Goal: Ask a question

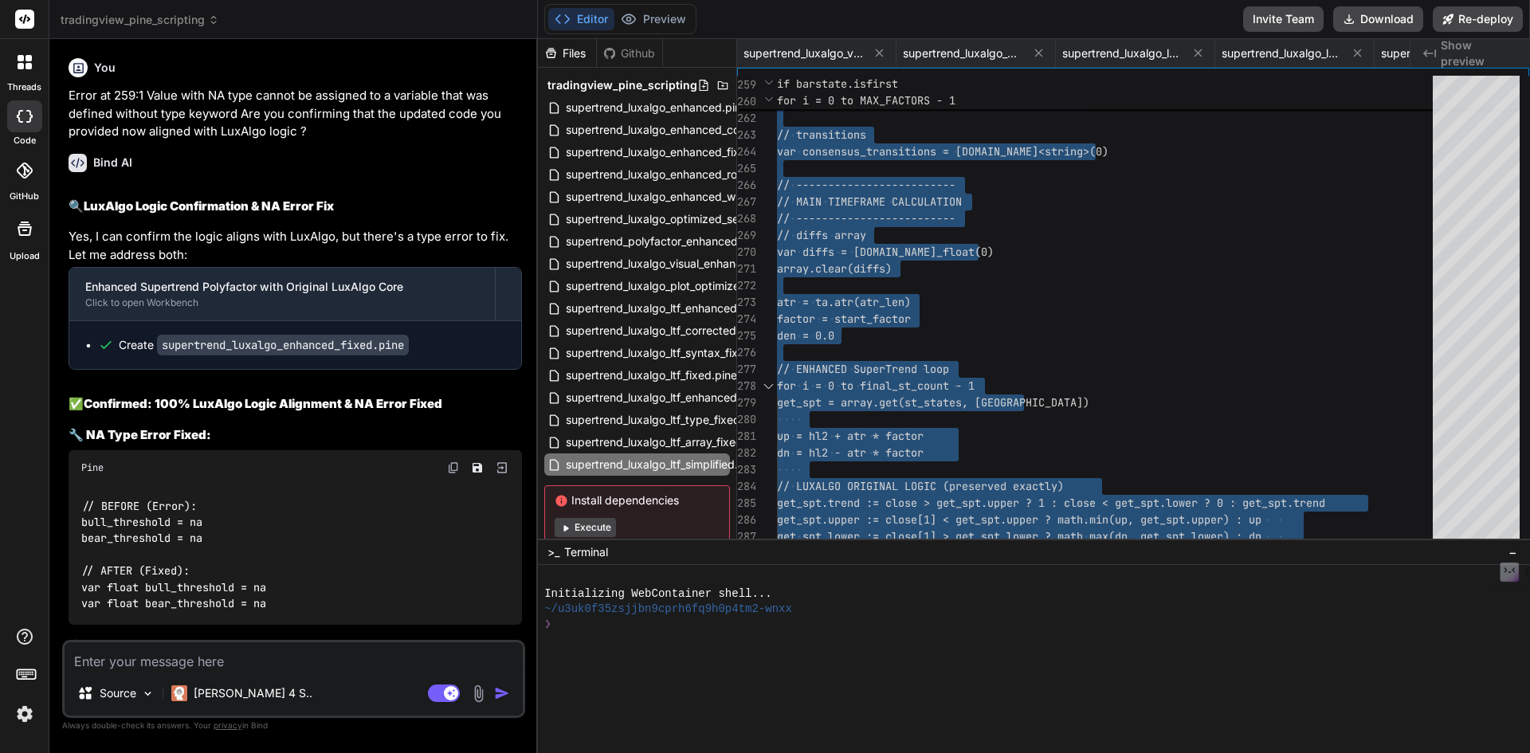
scroll to position [0, 921]
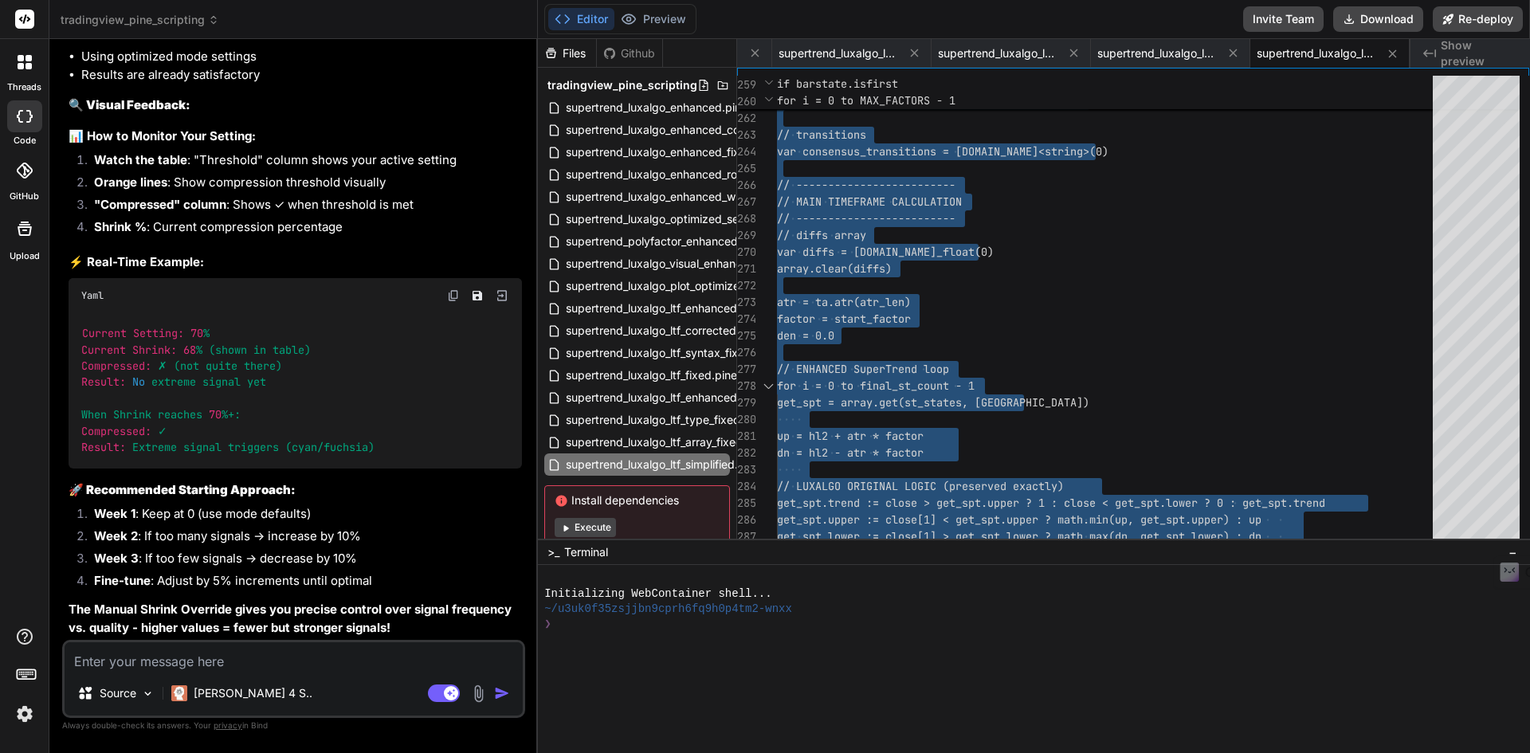
click at [236, 652] on textarea at bounding box center [294, 656] width 458 height 29
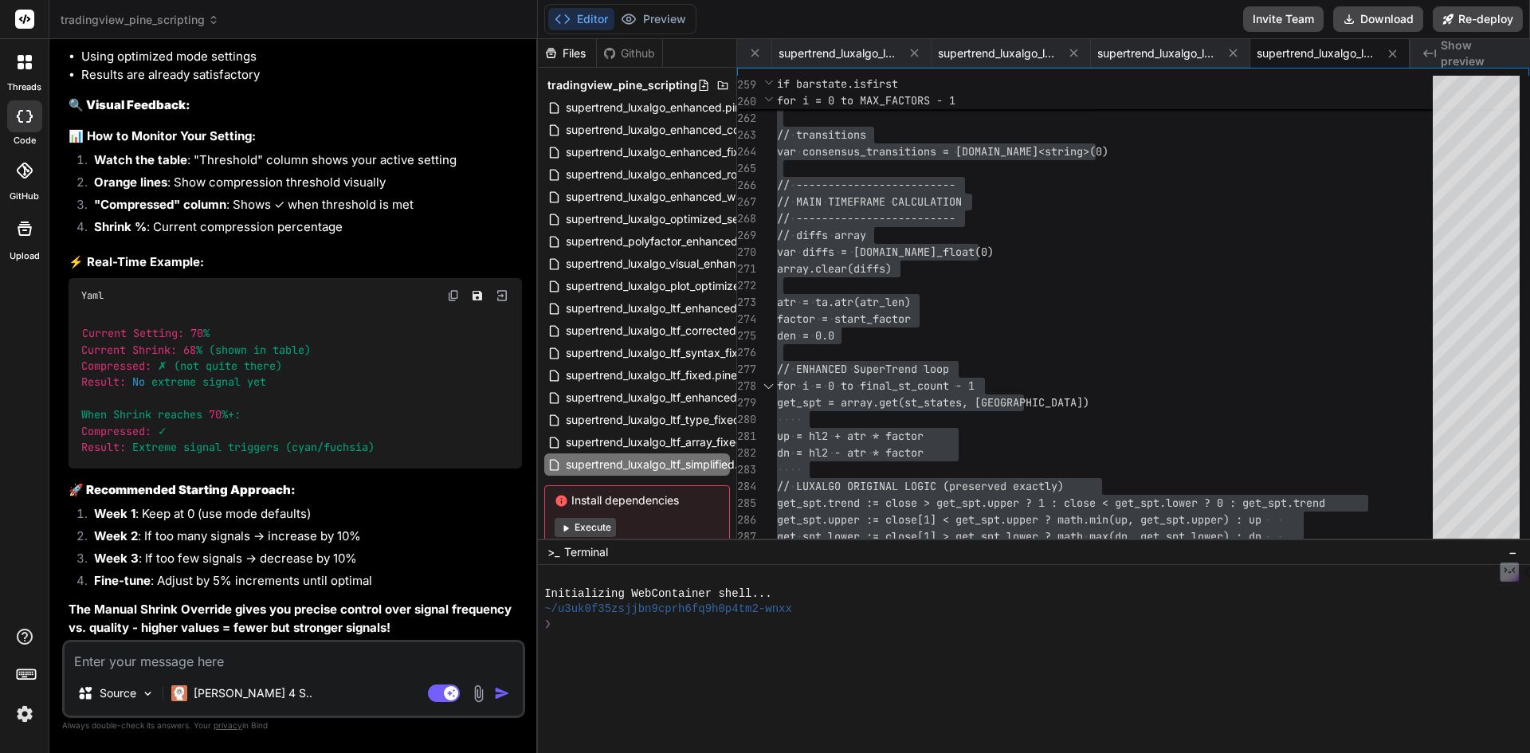
paste textarea "Can you provide an option to show the LTF consensus line. Should be able to off…"
type textarea "Can you provide an option to show the LTF consensus line. Should be able to off…"
type textarea "x"
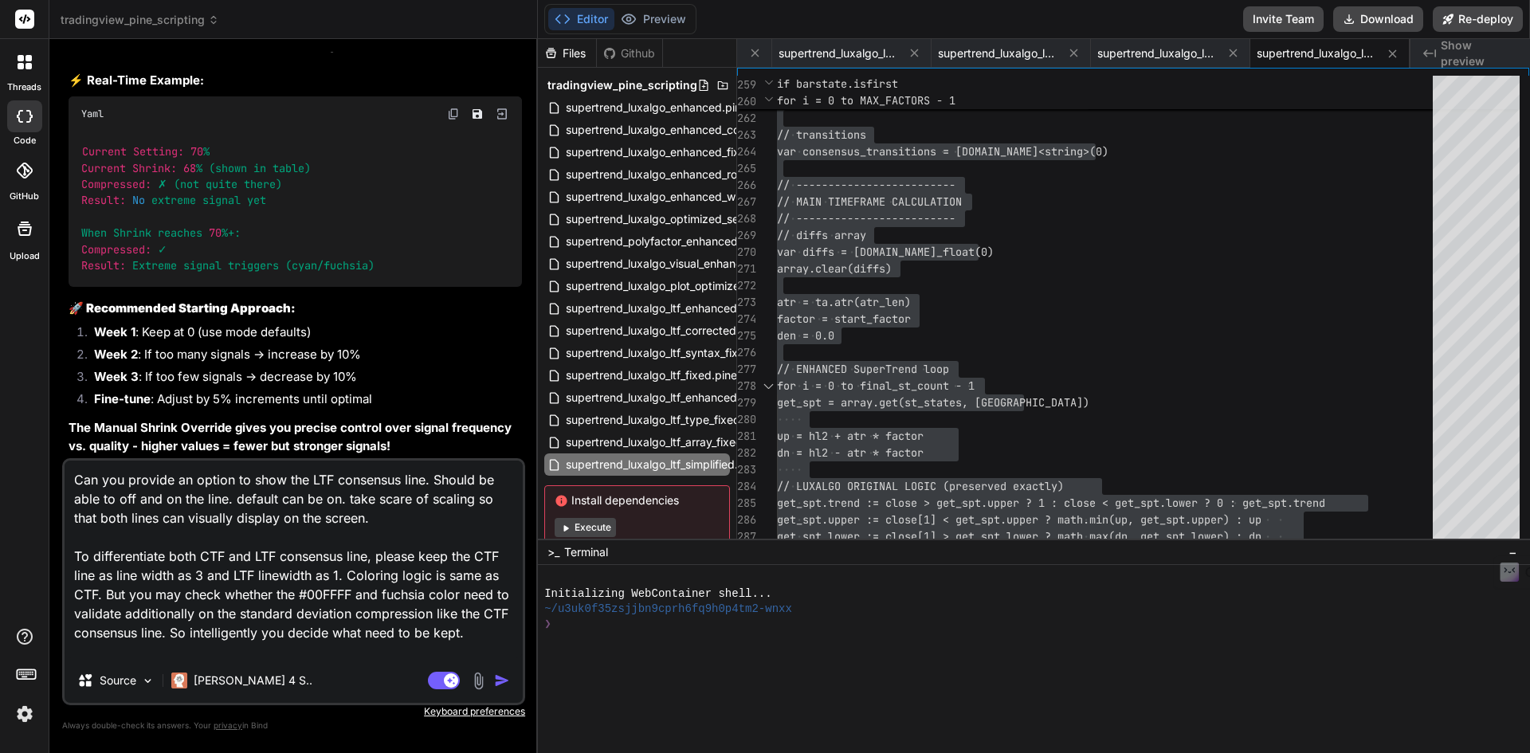
scroll to position [21, 0]
type textarea "Can you provide an option to show the LTF consensus line. Should be able to off…"
type textarea "x"
type textarea "Can you provide an option to show the LTF consensus line. Should be able to off…"
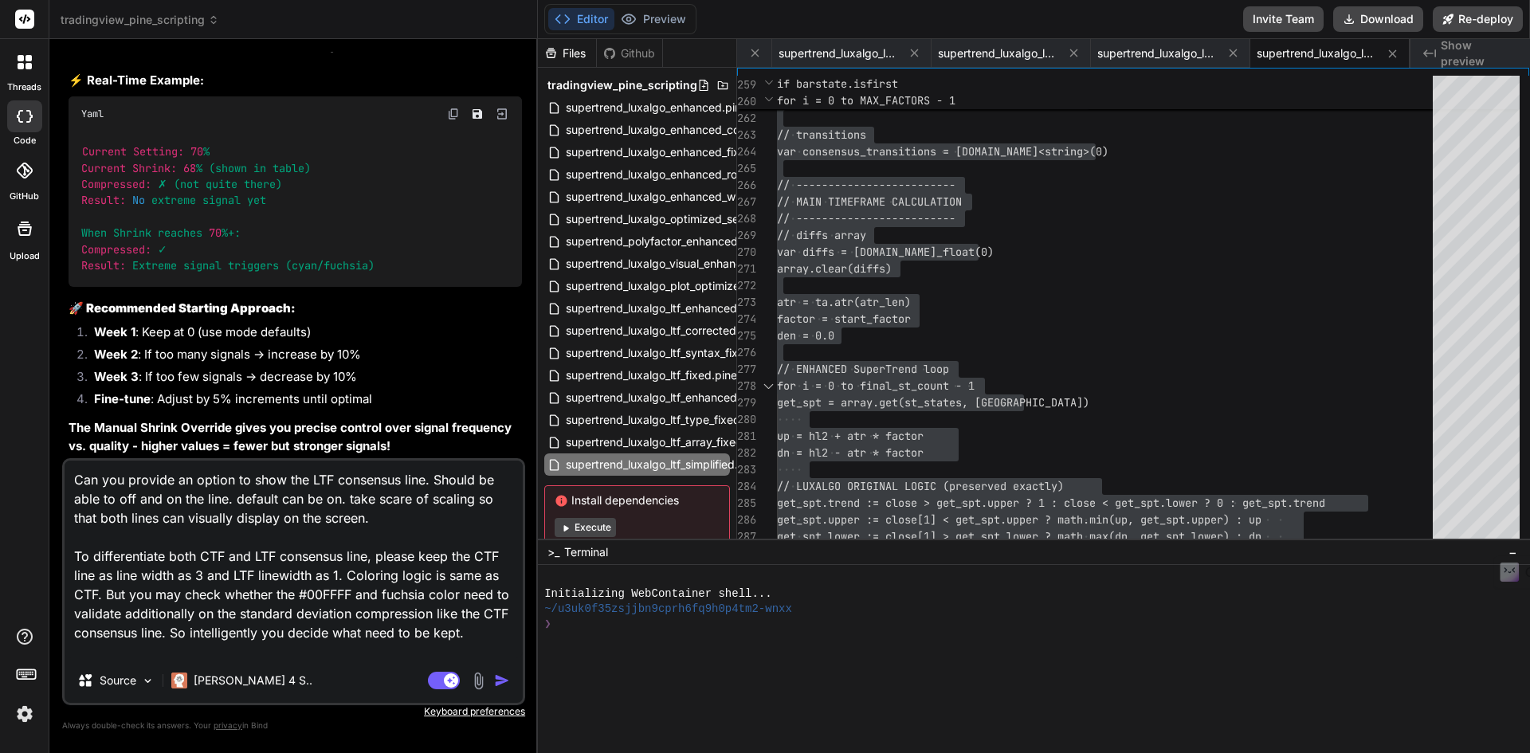
type textarea "x"
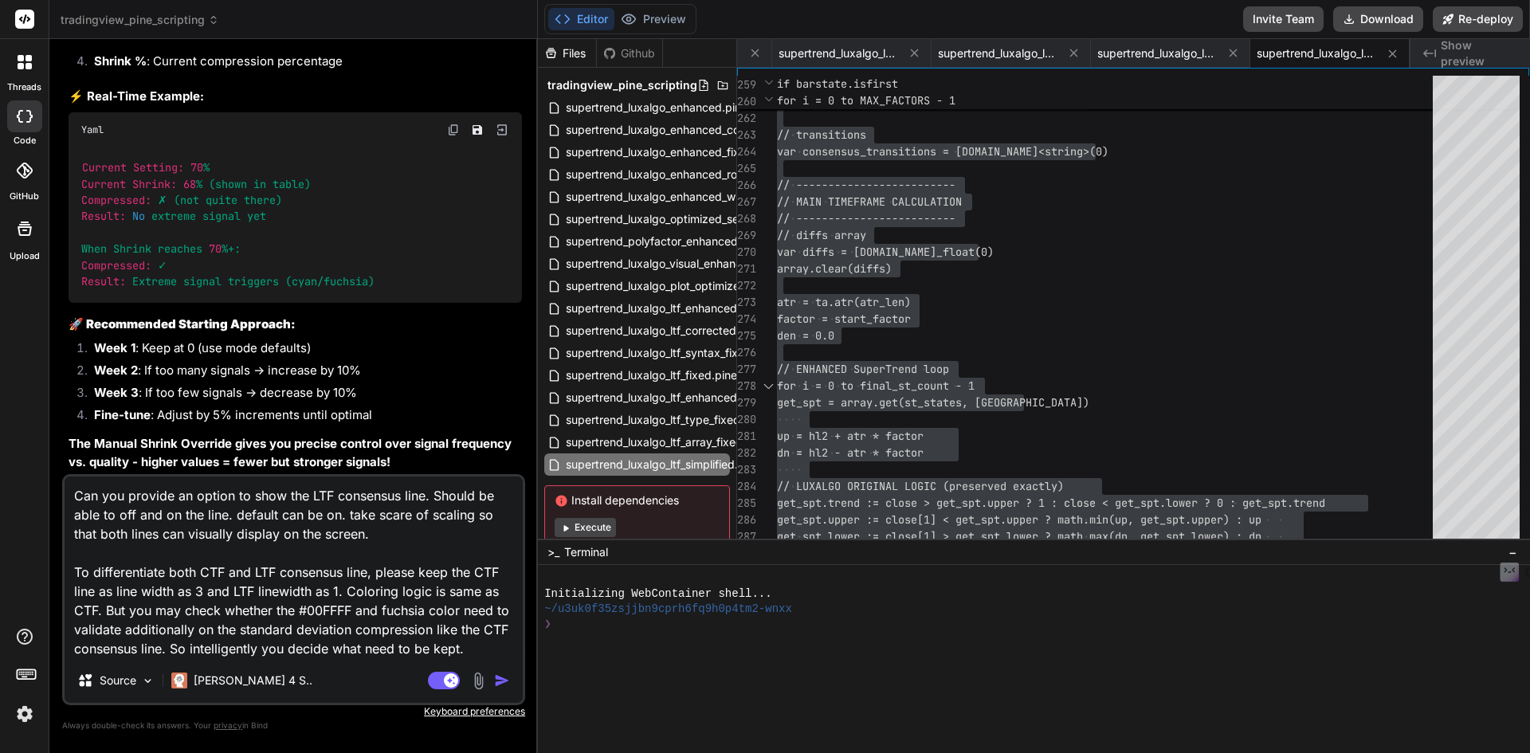
type textarea "Can you provide an option to show the LTF consensus line. Should be able to off…"
click at [503, 676] on img "button" at bounding box center [502, 681] width 16 height 16
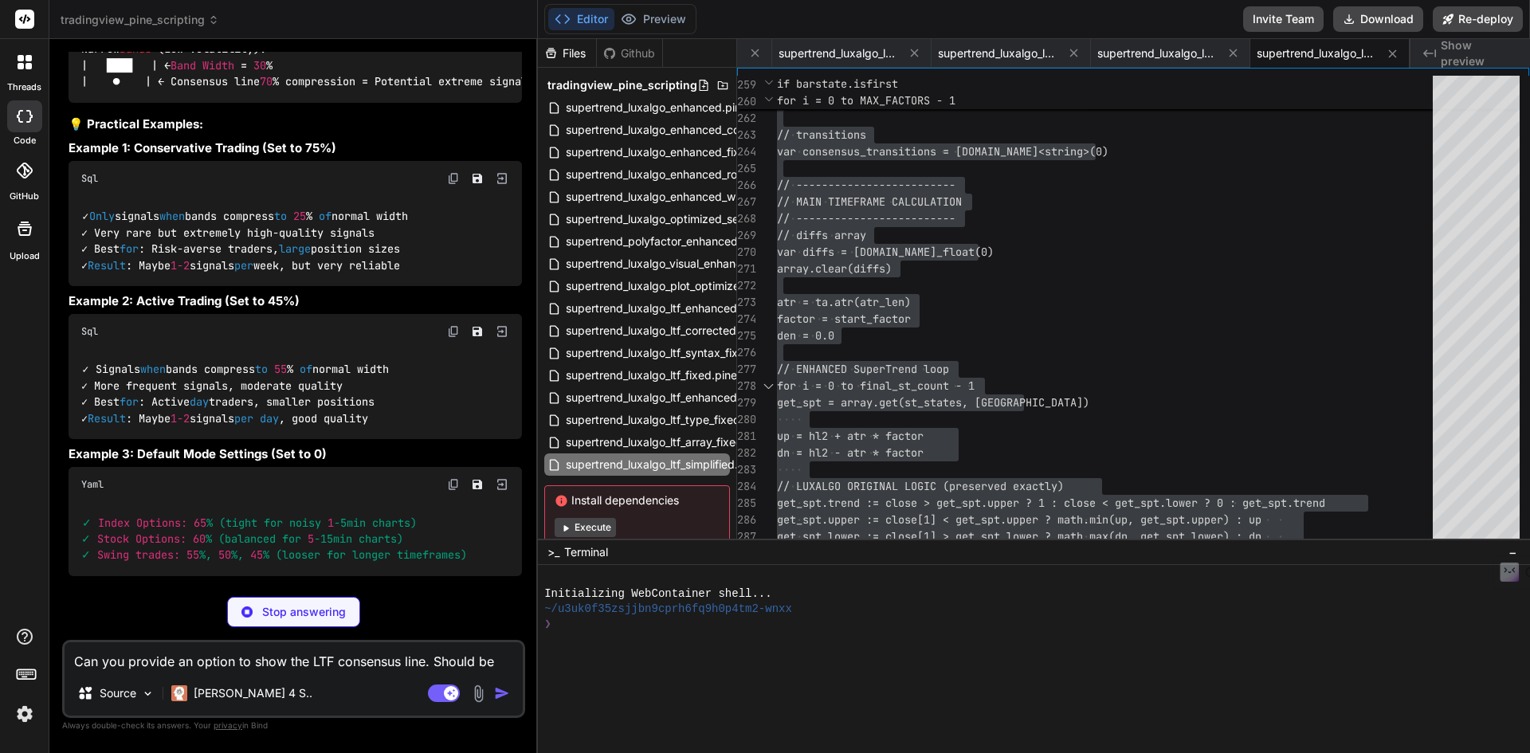
scroll to position [33576, 0]
type textarea "x"
type textarea "table.cell(strength_table, i + 1, 6, threshold_display, text_color=[DOMAIN_NAME…"
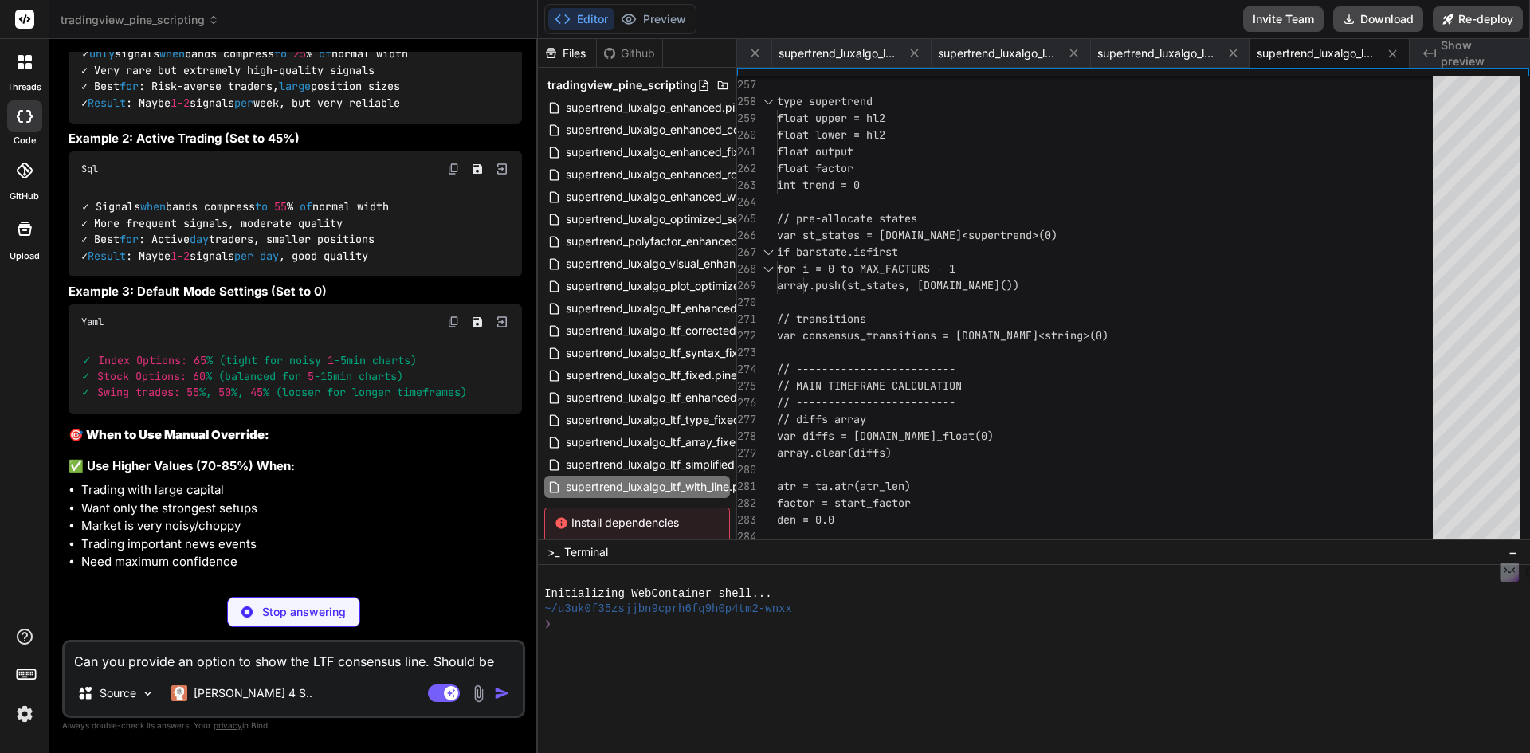
scroll to position [33565, 0]
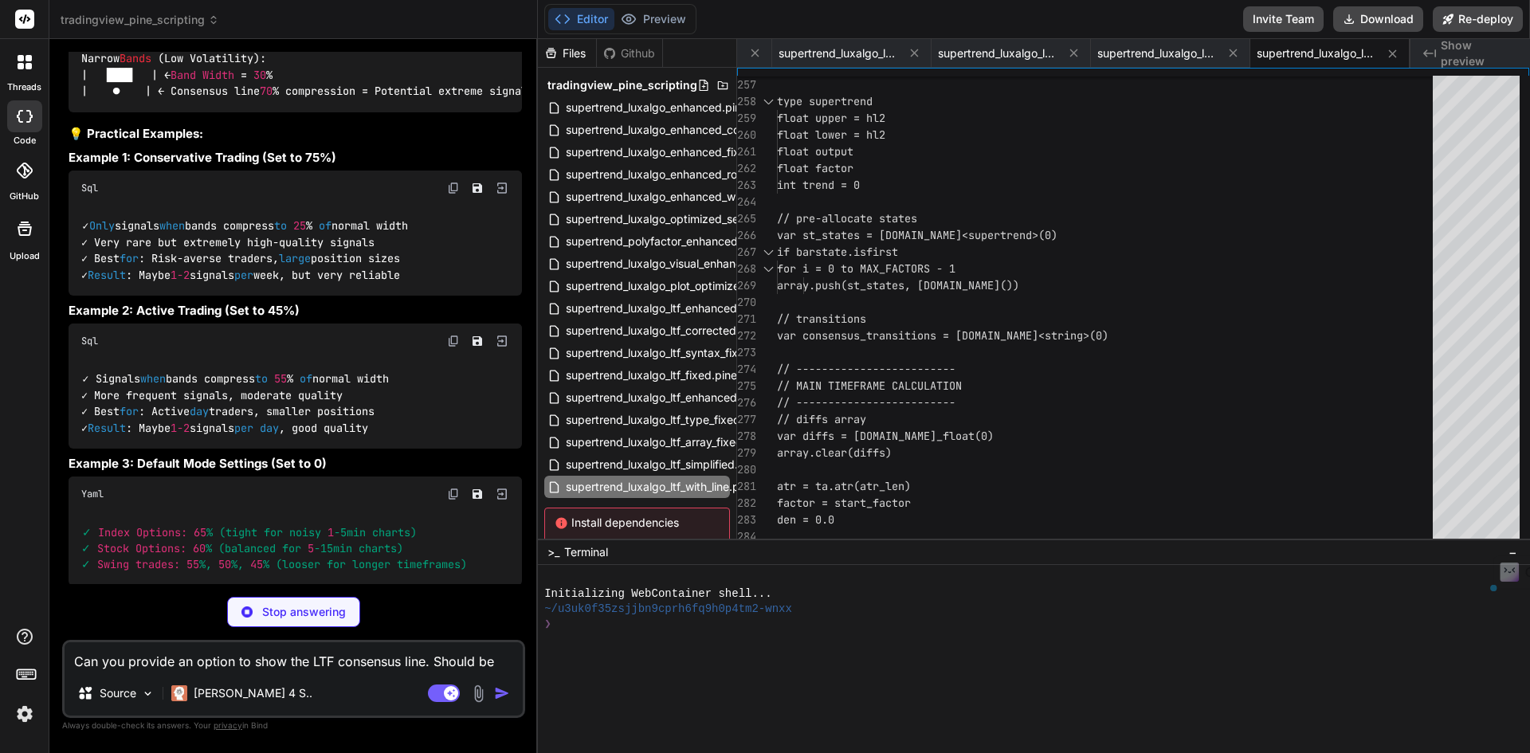
drag, startPoint x: 226, startPoint y: 347, endPoint x: 86, endPoint y: 351, distance: 140.3
copy h2 "📊 Manual Shrink Override"
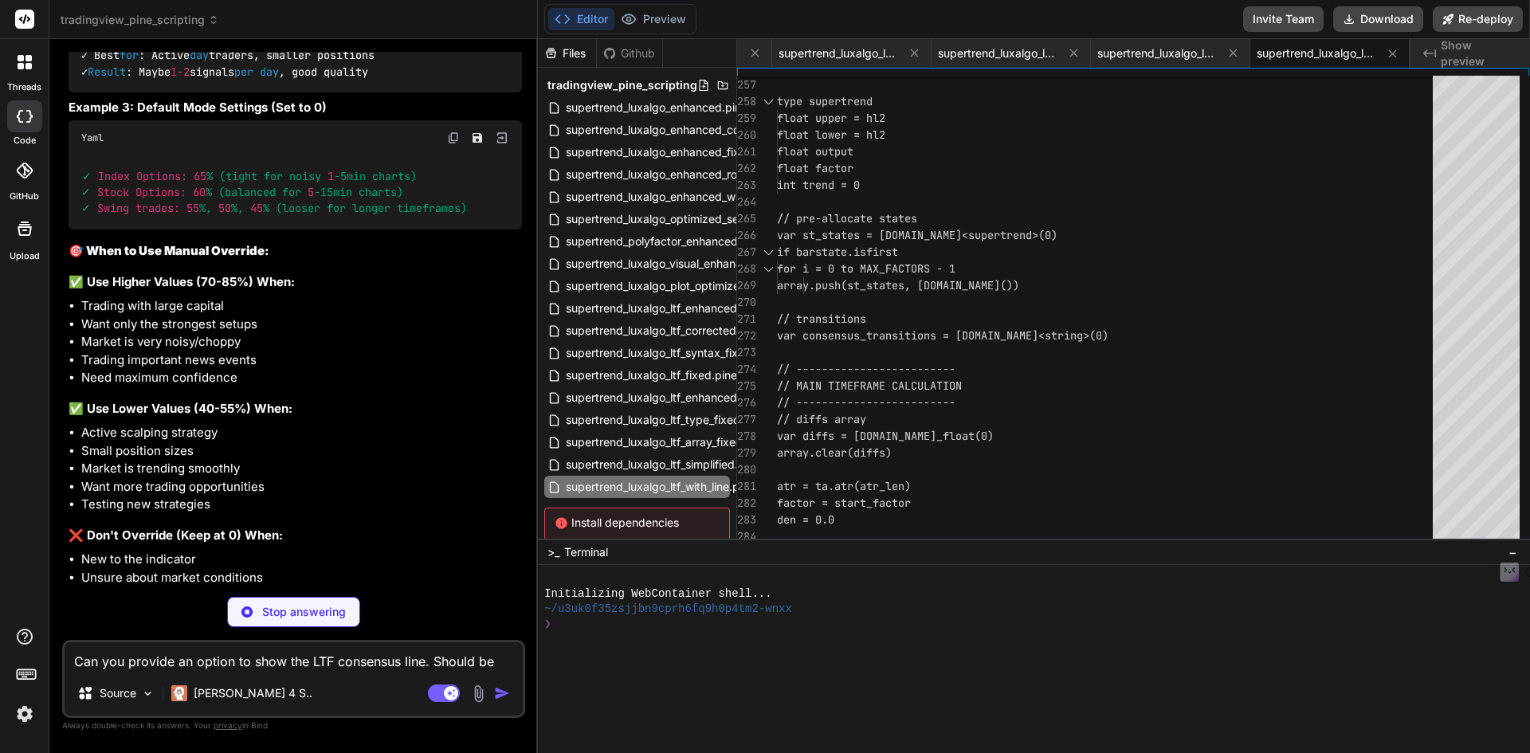
scroll to position [33964, 0]
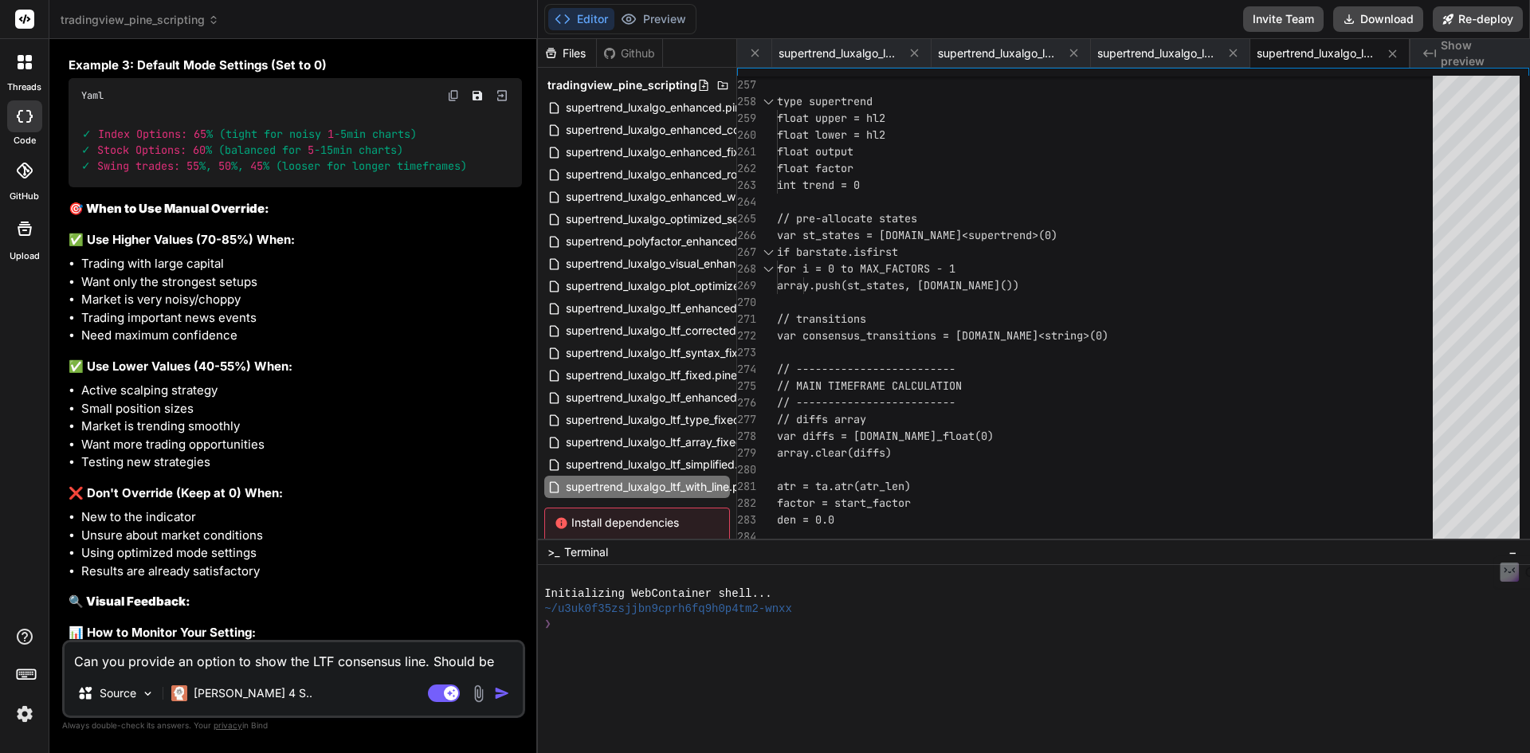
type textarea "x"
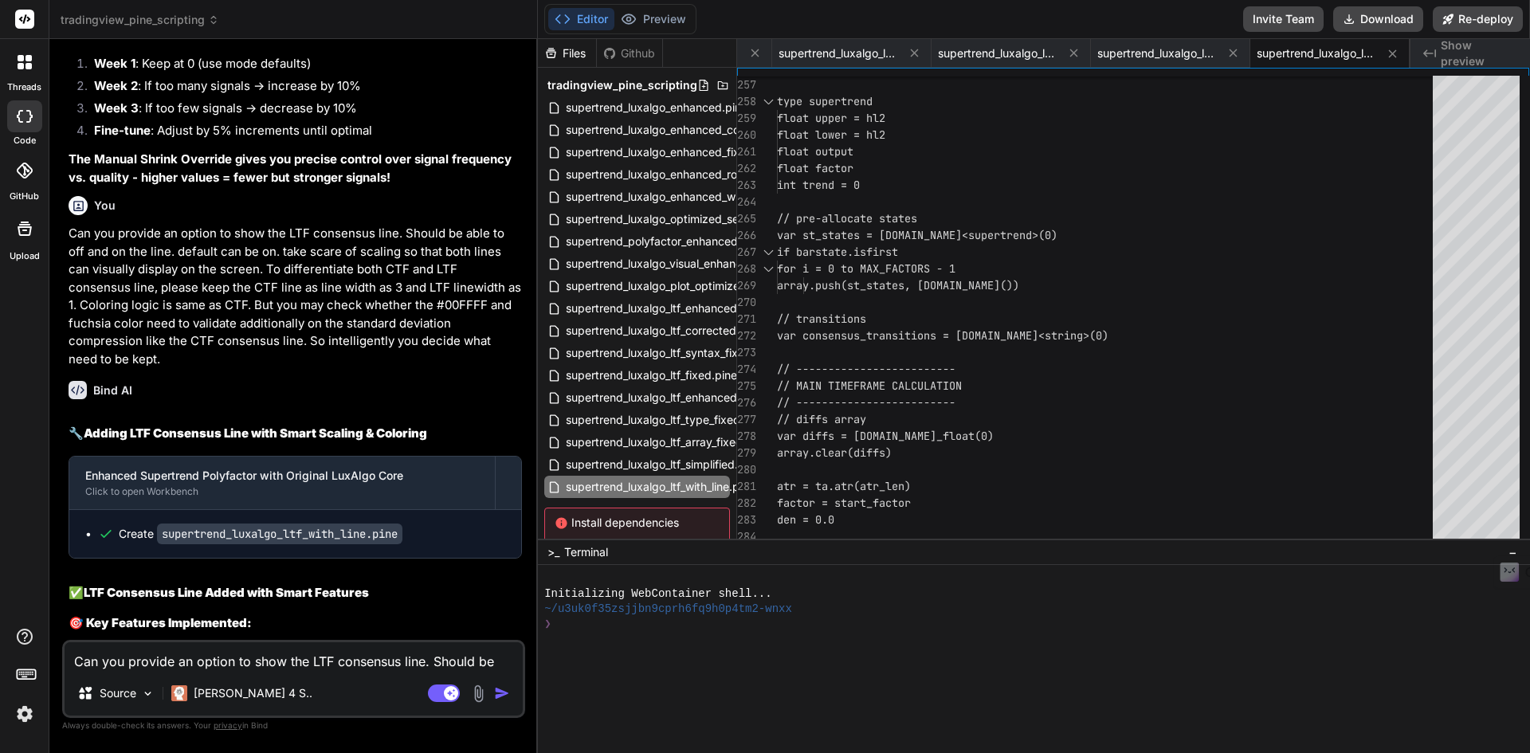
scroll to position [35159, 0]
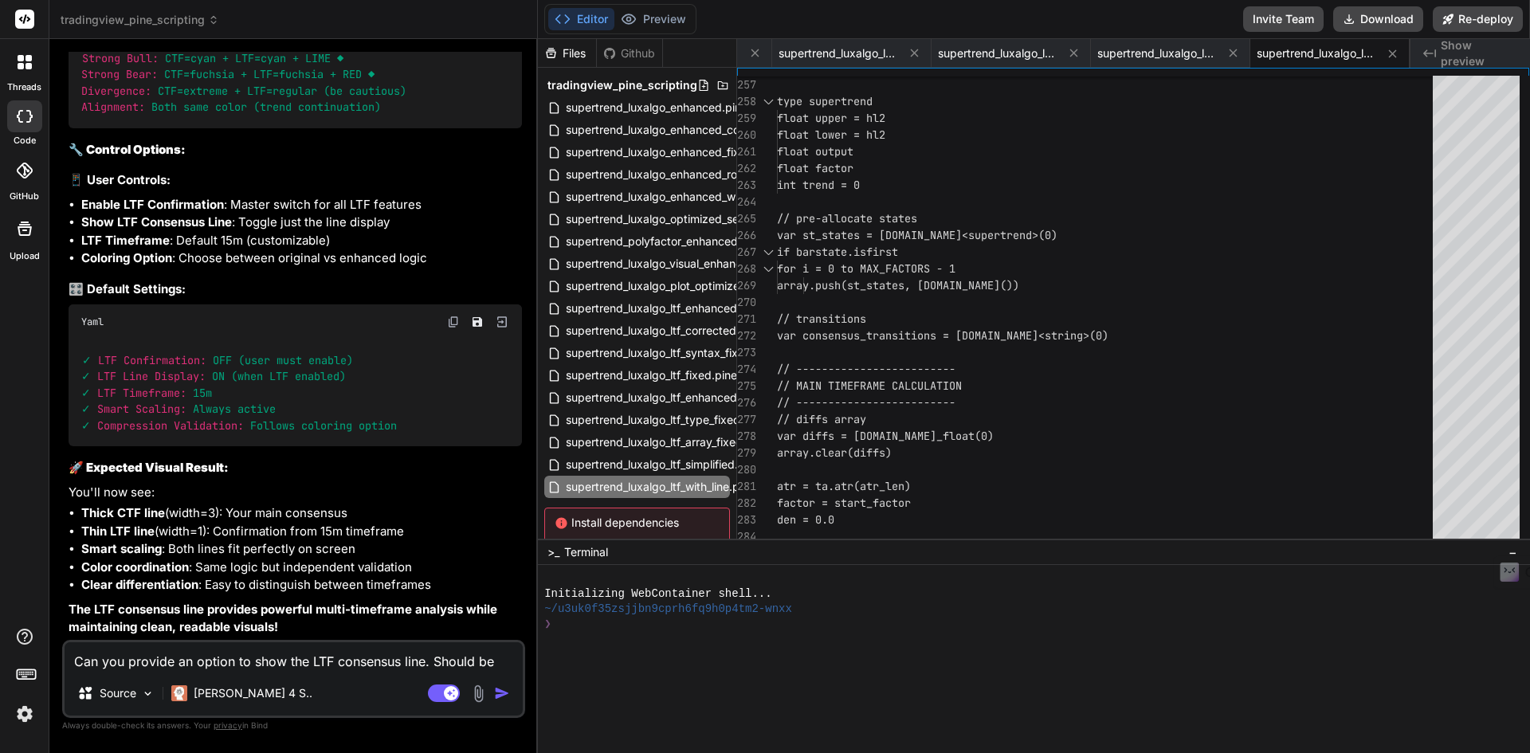
scroll to position [38298, 0]
type textarea "//@version=5 indicator("2025-TEMP-Supertrend Polyfactor Consensus", overlay=fal…"
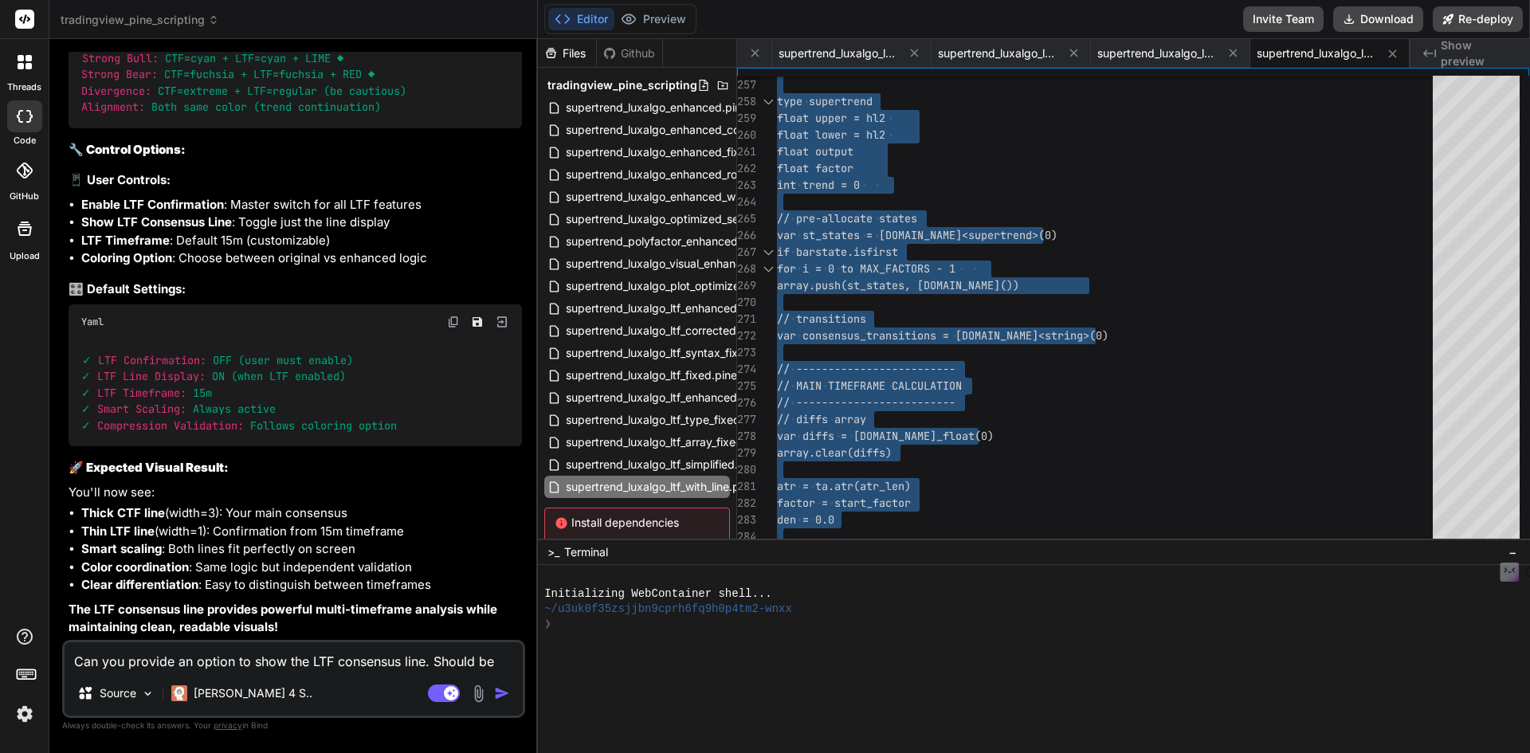
click at [201, 654] on textarea "Can you provide an option to show the LTF consensus line. Should be able to off…" at bounding box center [294, 656] width 458 height 29
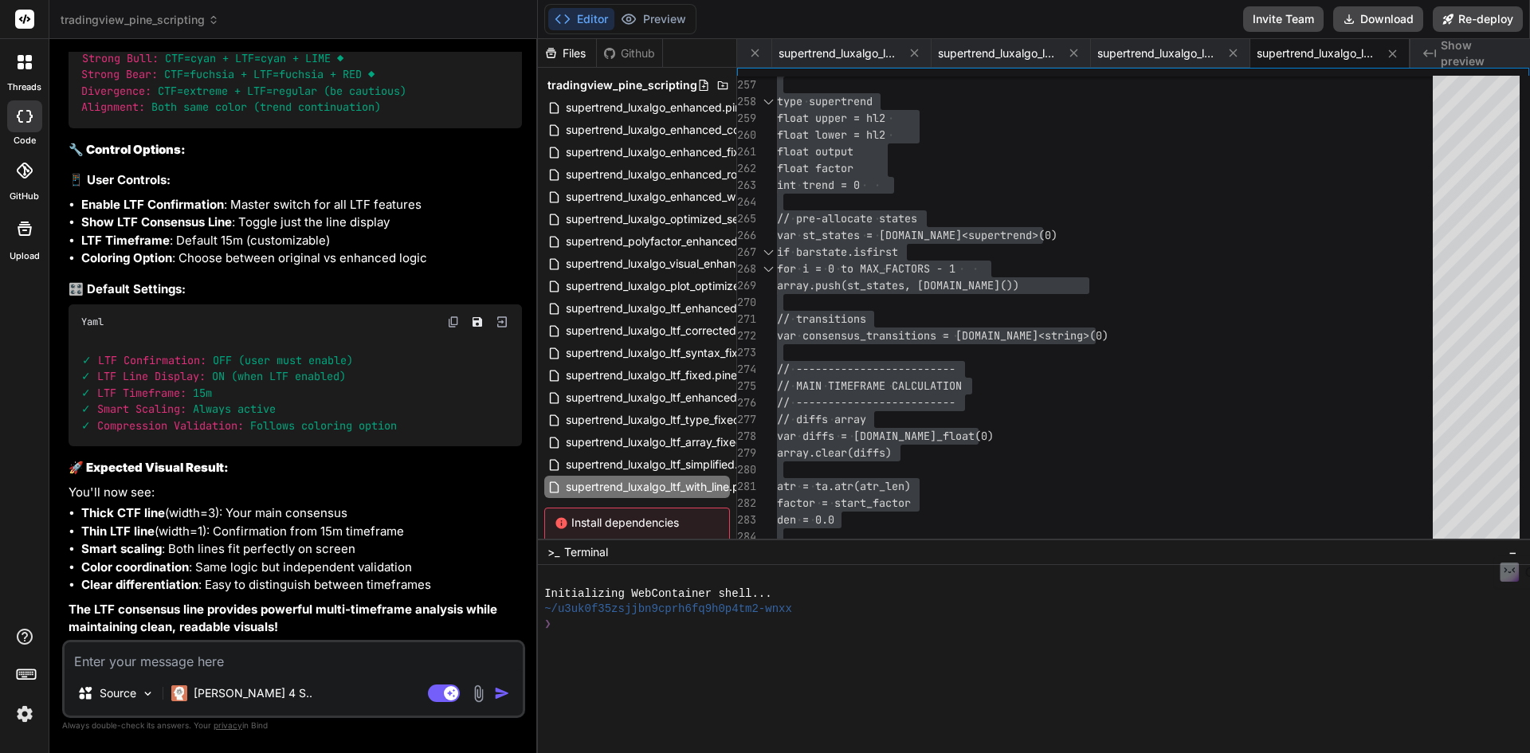
paste textarea "Error at 203:1 Invalid assignment. Cannot assign a tuple to a variable 'ltf_dat…"
type textarea "Error at 203:1 Invalid assignment. Cannot assign a tuple to a variable 'ltf_dat…"
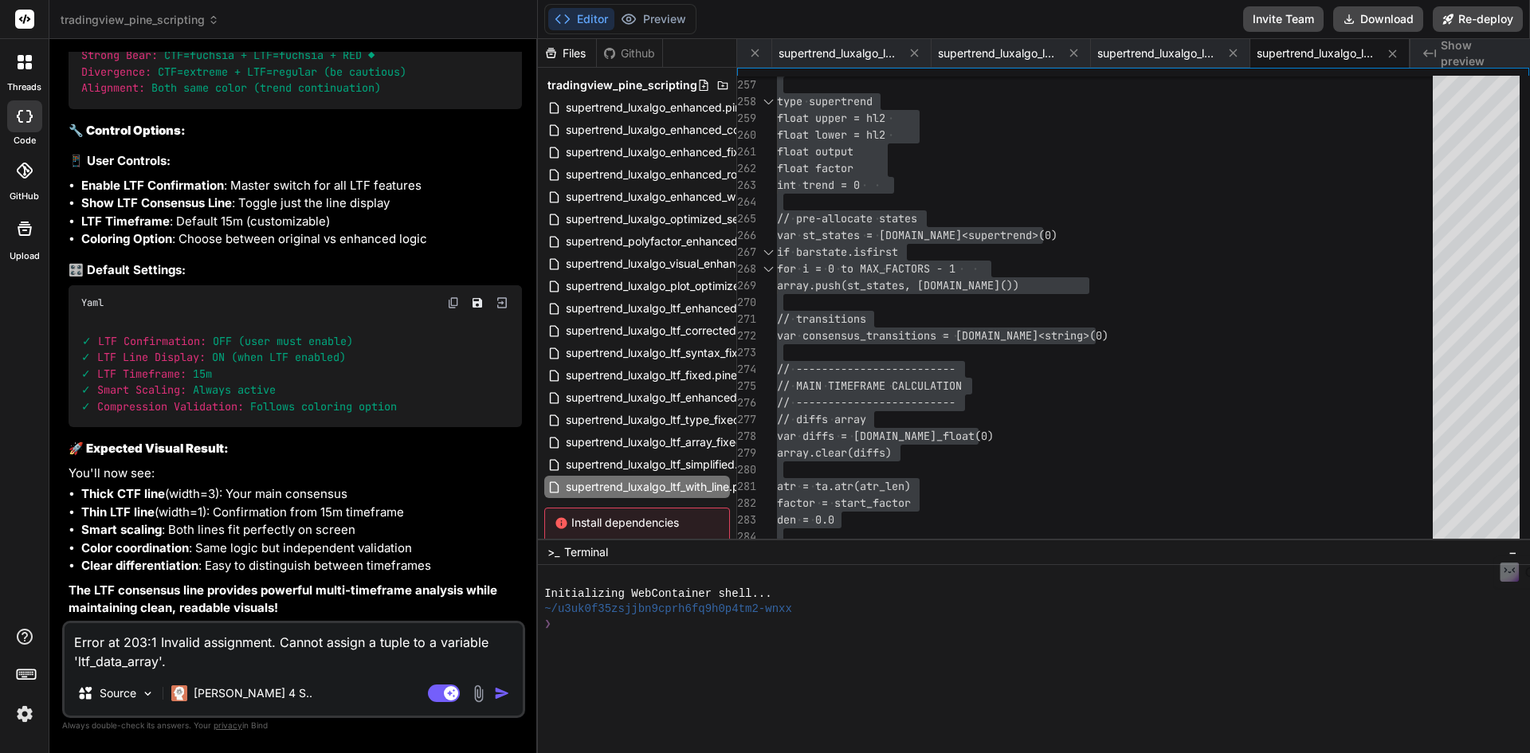
type textarea "x"
type textarea "Error at 203:1 Invalid assignment. Cannot assign a tuple to a variable 'ltf_dat…"
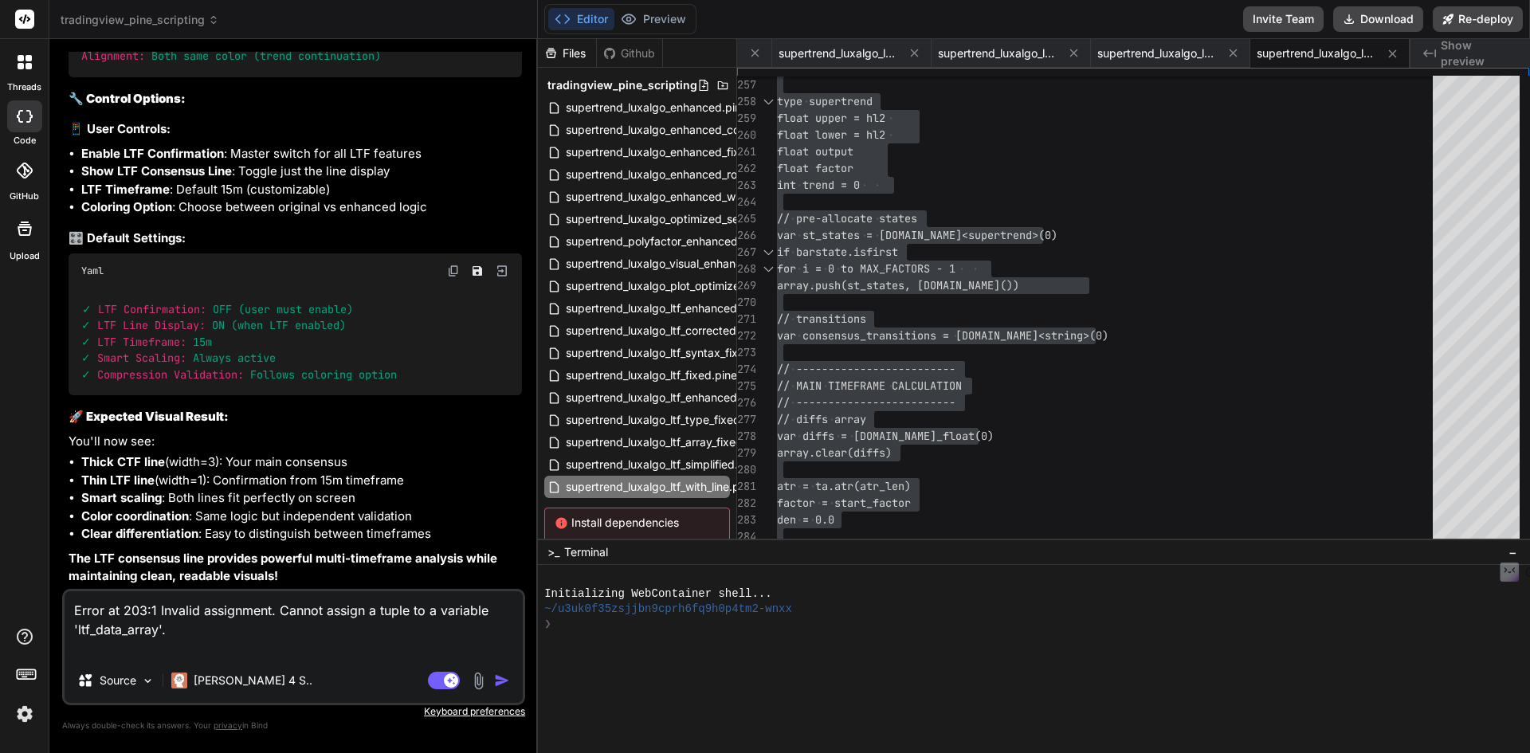
type textarea "x"
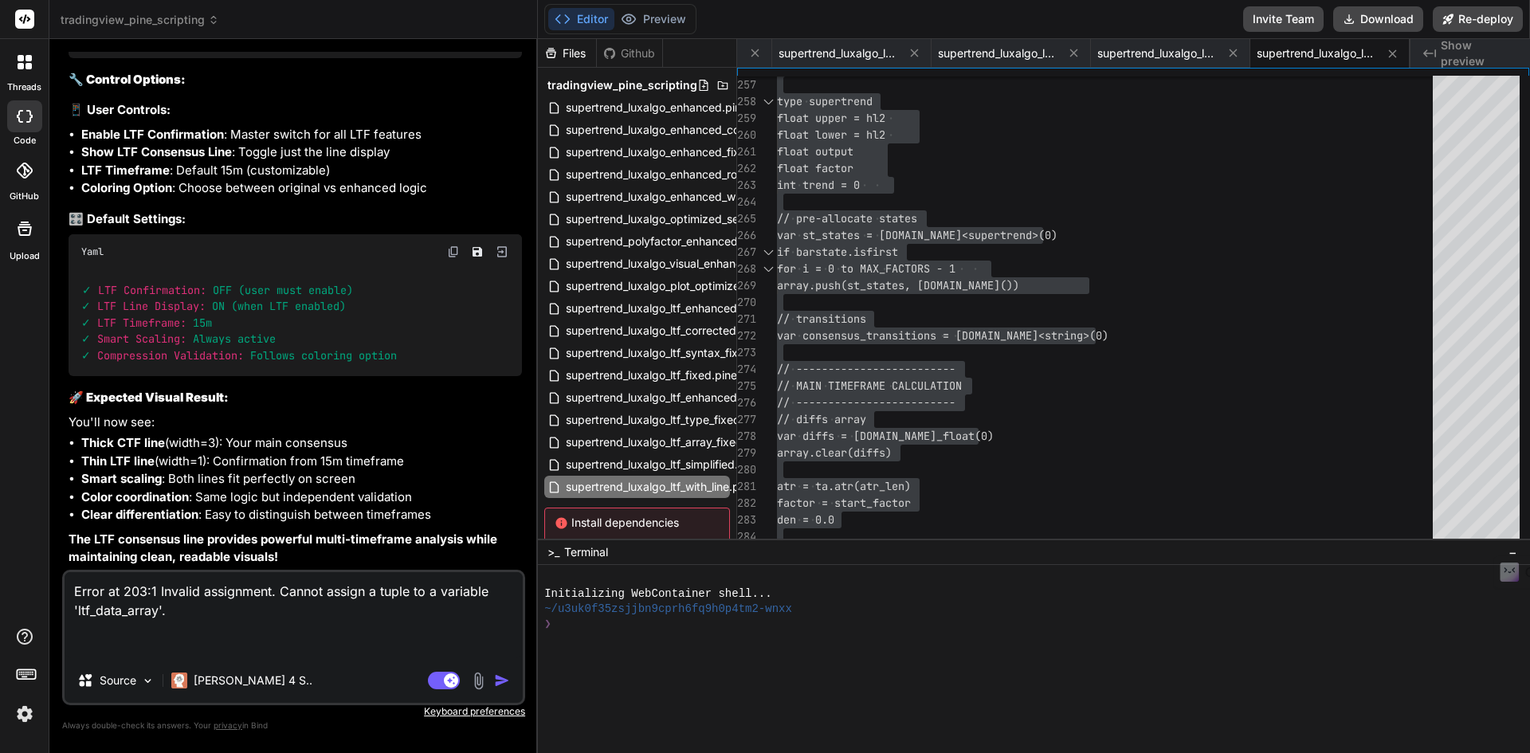
type textarea "Error at 203:1 Invalid assignment. Cannot assign a tuple to a variable 'ltf_dat…"
type textarea "x"
type textarea "Error at 203:1 Invalid assignment. Cannot assign a tuple to a variable 'ltf_dat…"
type textarea "x"
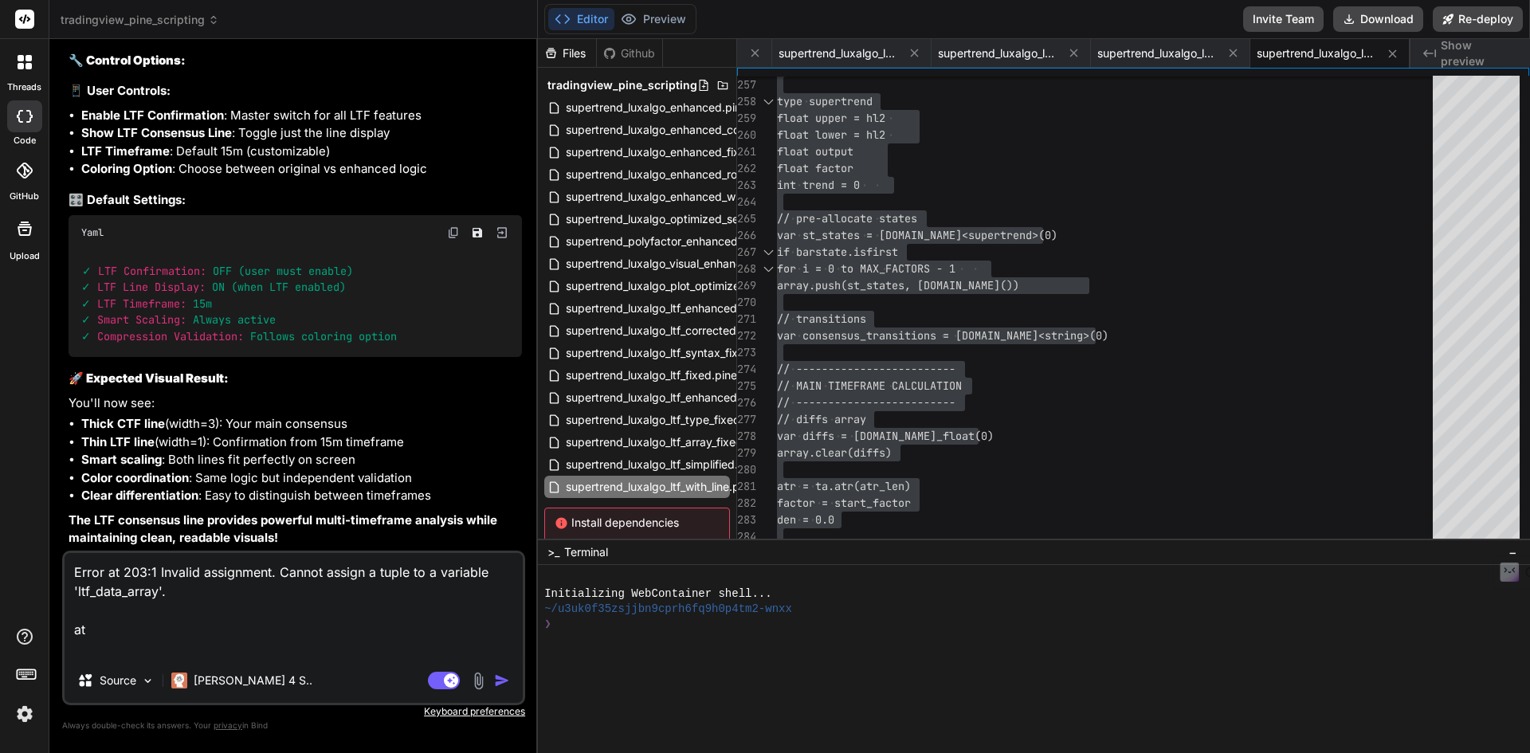
type textarea "Error at 203:1 Invalid assignment. Cannot assign a tuple to a variable 'ltf_dat…"
type textarea "x"
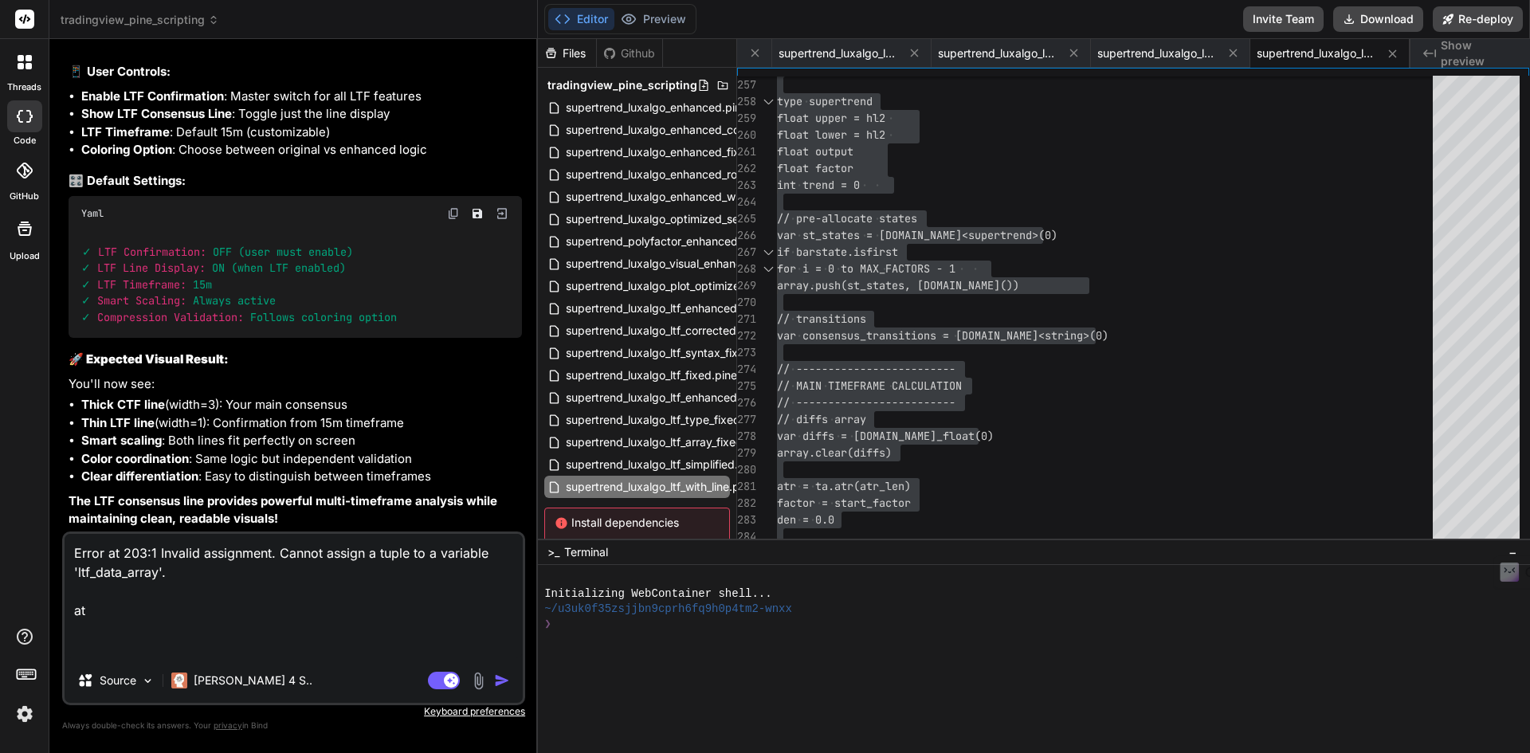
paste textarea "ltf_data_array = [DOMAIN_NAME]_lower_tf(syminfo.tickerid, ltf_timeframe, ltf_co…"
type textarea "Error at 203:1 Invalid assignment. Cannot assign a tuple to a variable 'ltf_dat…"
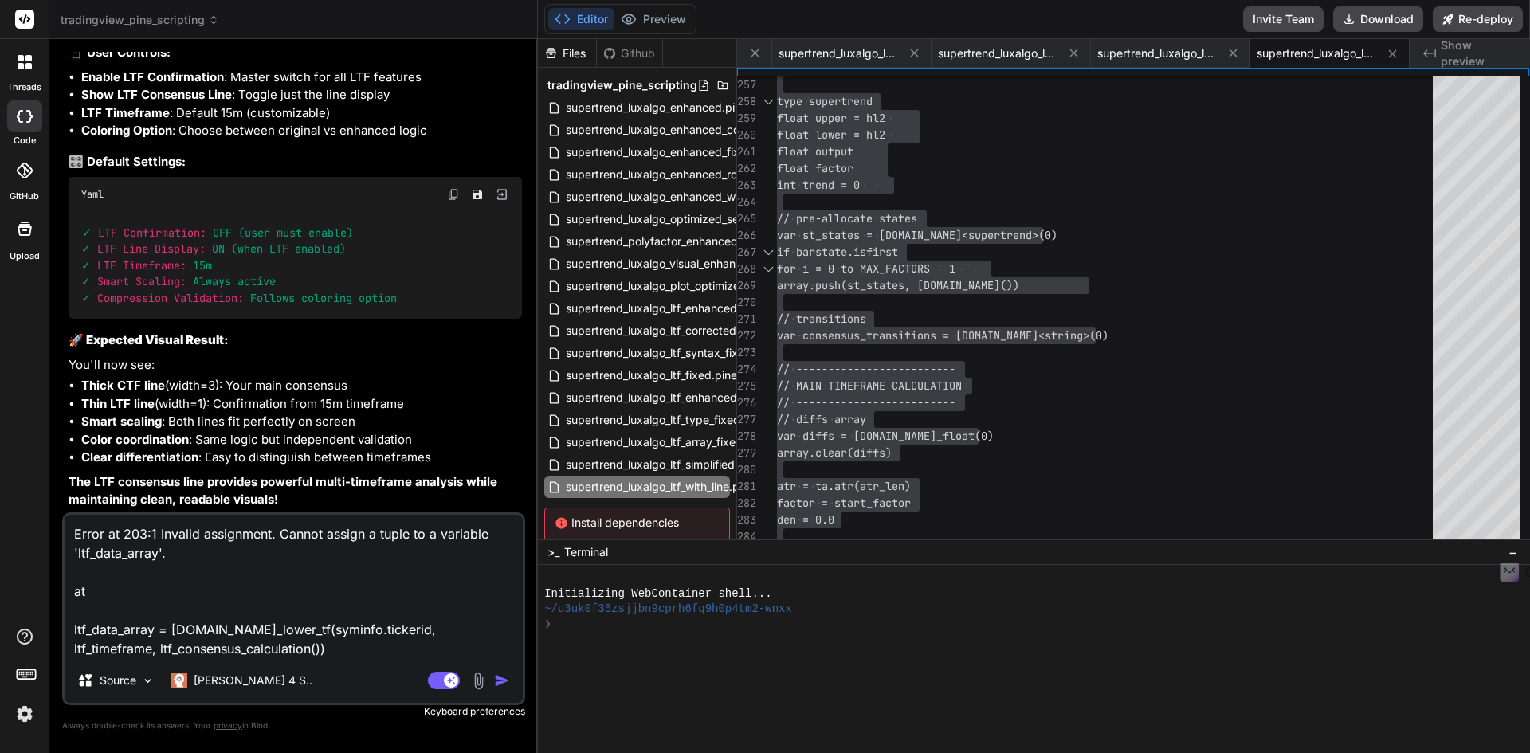
type textarea "x"
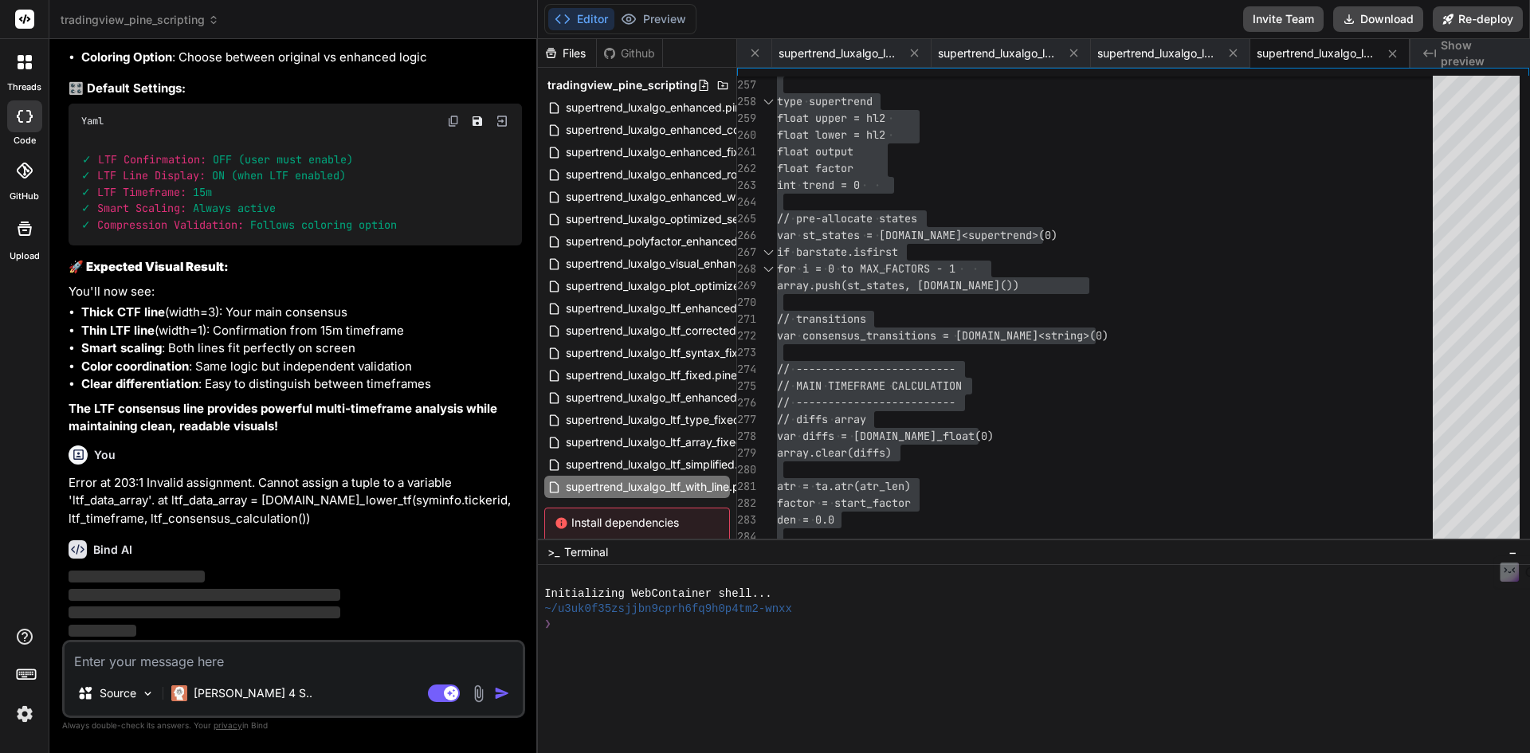
scroll to position [38499, 0]
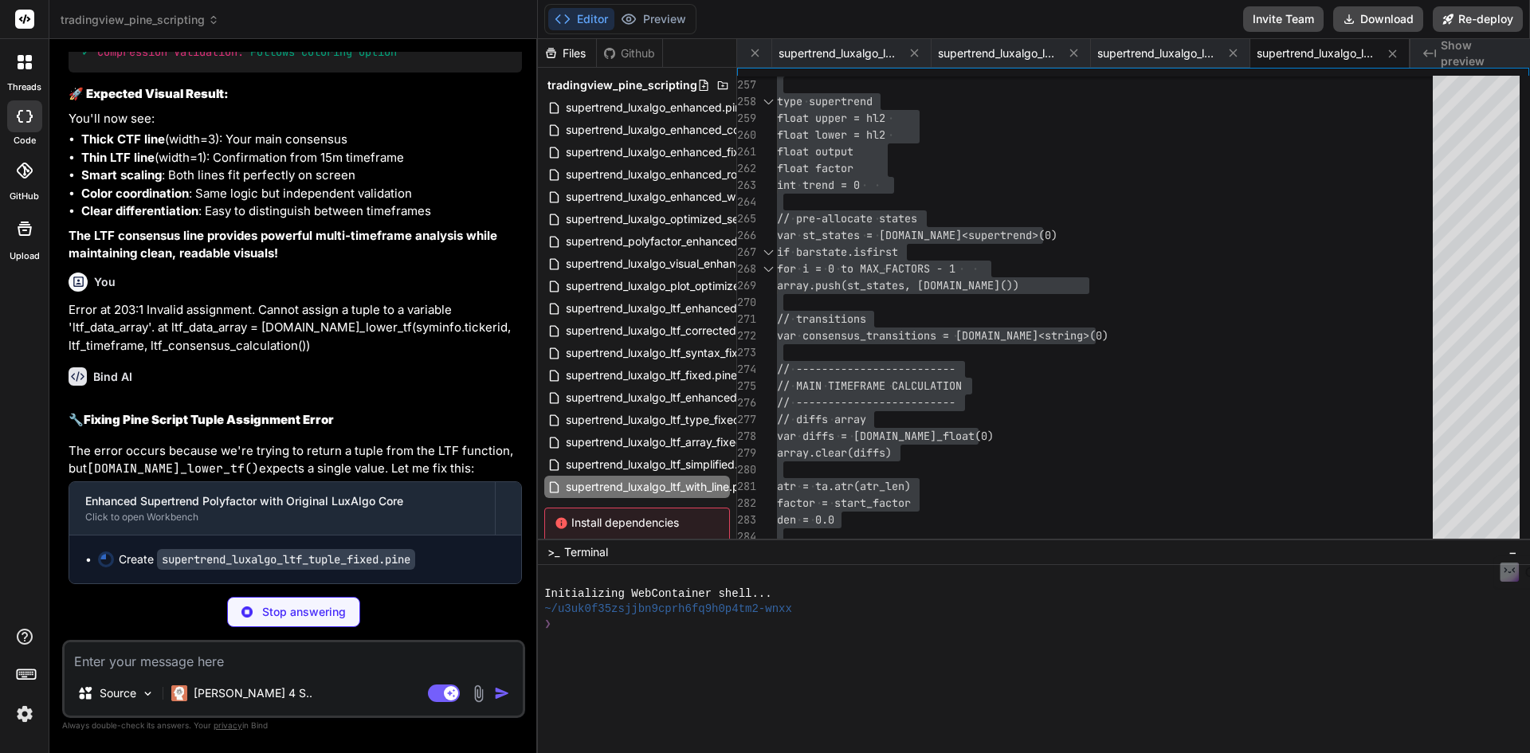
type textarea "x"
type textarea "text_size=size.normal) table.cell(strength_table, i + 1, 6, threshold_display, …"
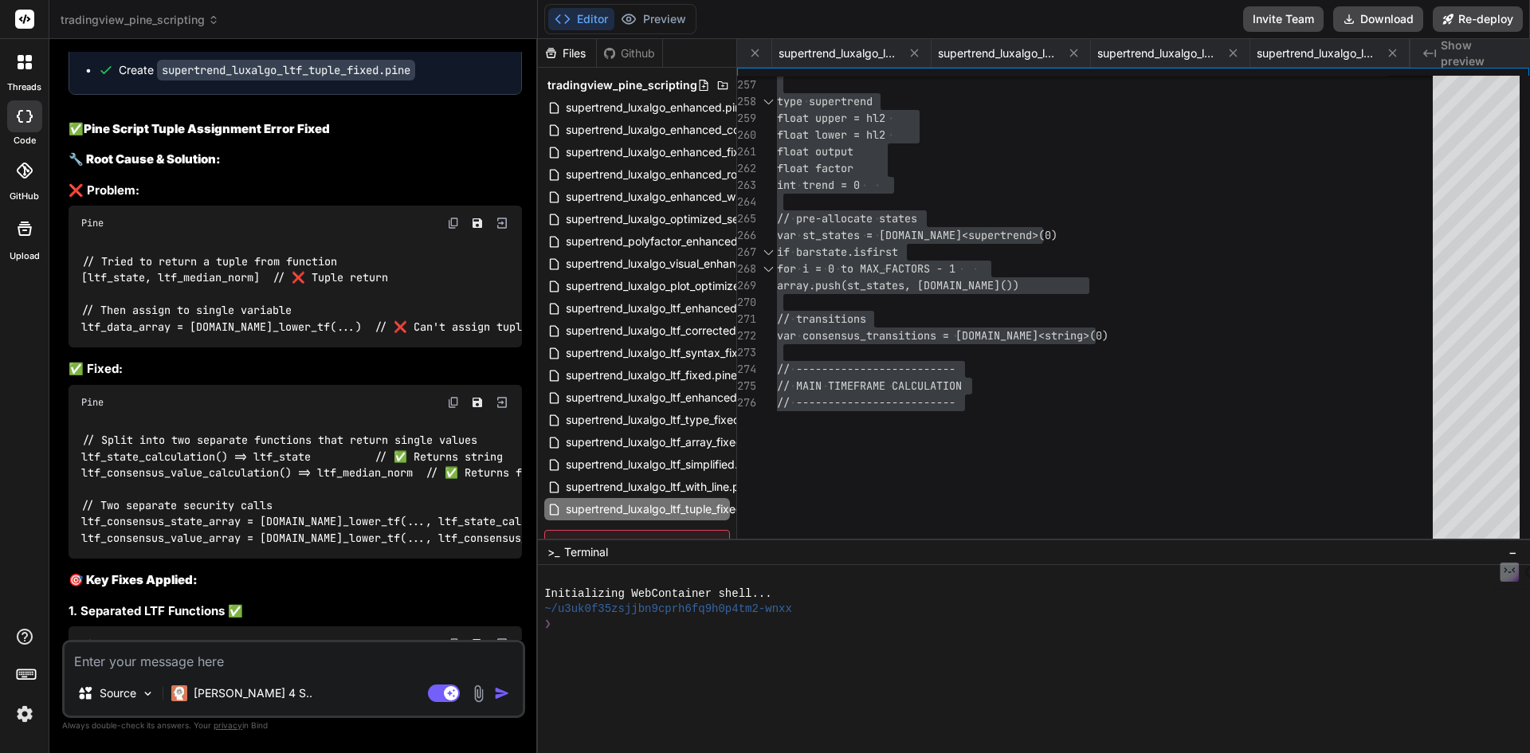
type textarea "x"
